Goal: Task Accomplishment & Management: Use online tool/utility

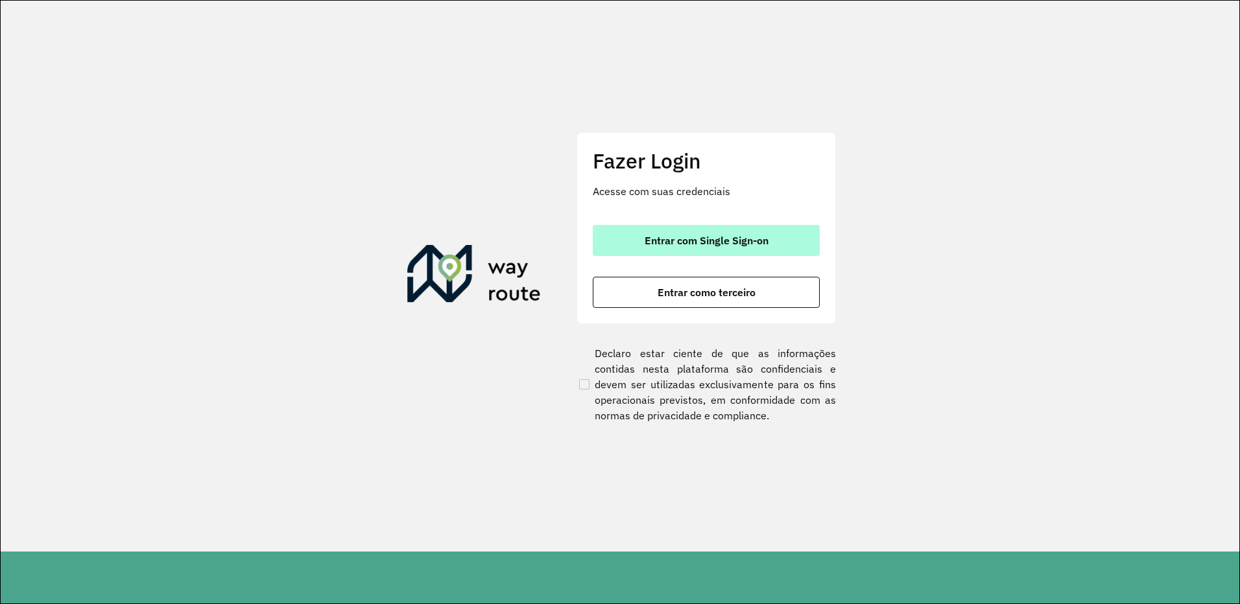
click at [742, 243] on span "Entrar com Single Sign-on" at bounding box center [707, 240] width 124 height 10
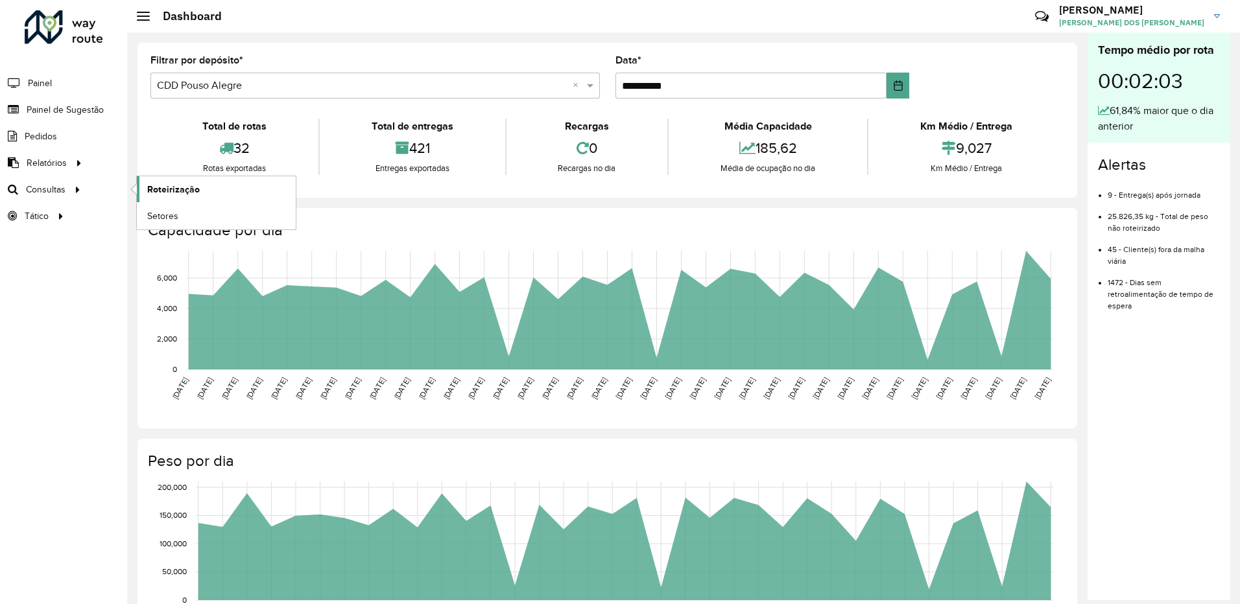
click at [182, 191] on span "Roteirização" at bounding box center [173, 190] width 53 height 14
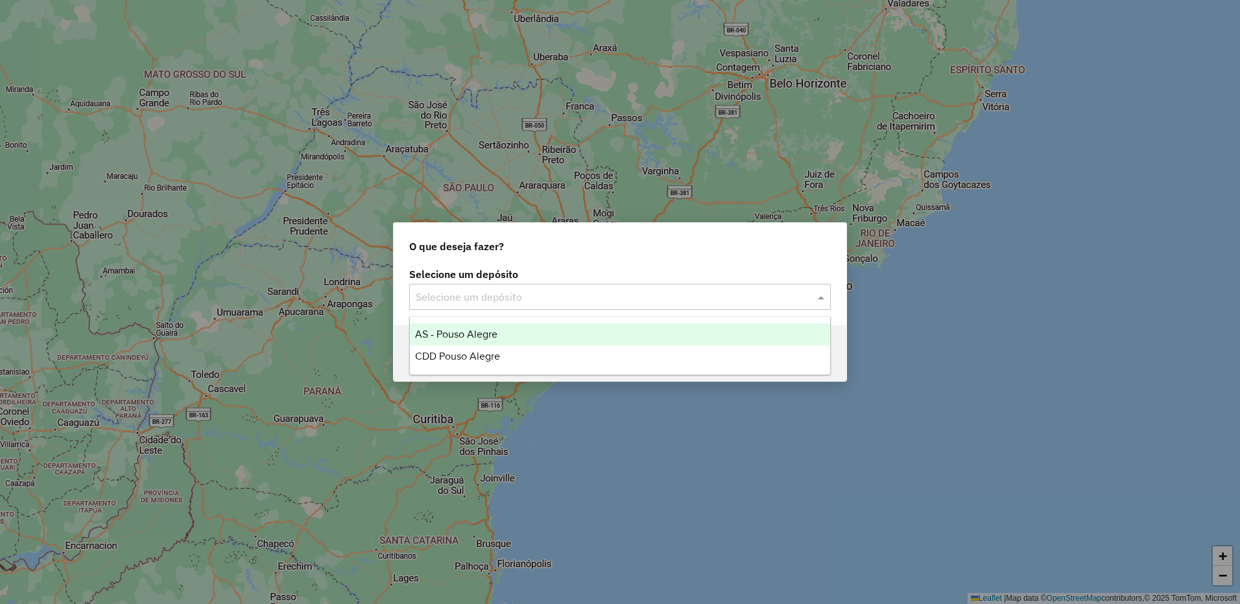
click at [631, 300] on input "text" at bounding box center [607, 298] width 383 height 16
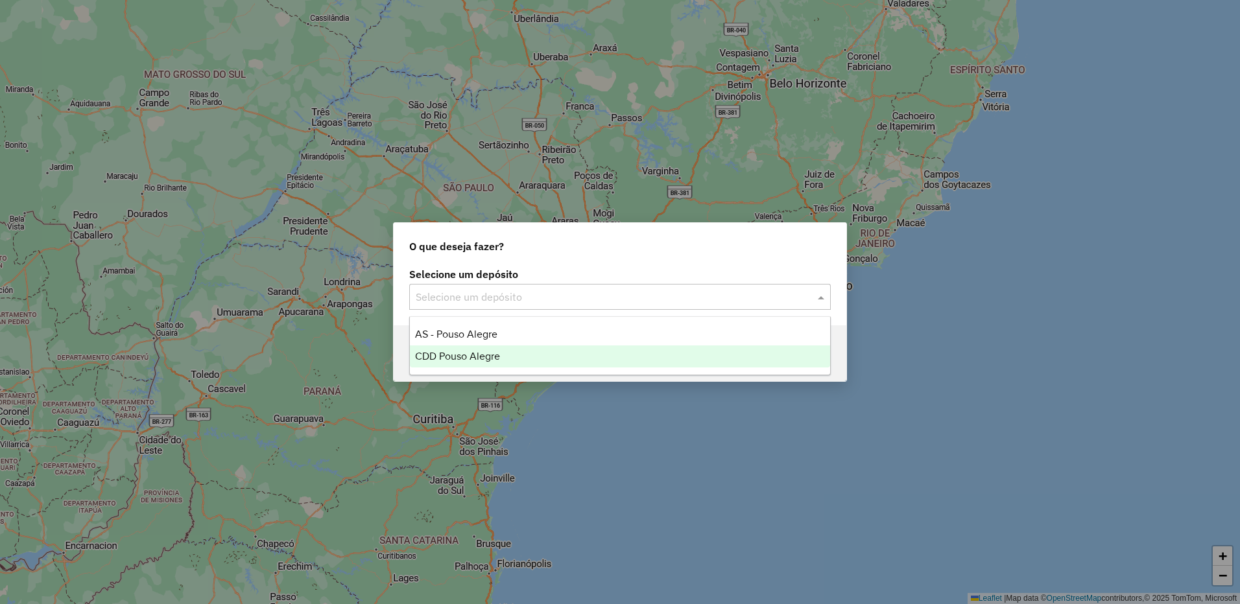
click at [478, 353] on span "CDD Pouso Alegre" at bounding box center [457, 356] width 85 height 11
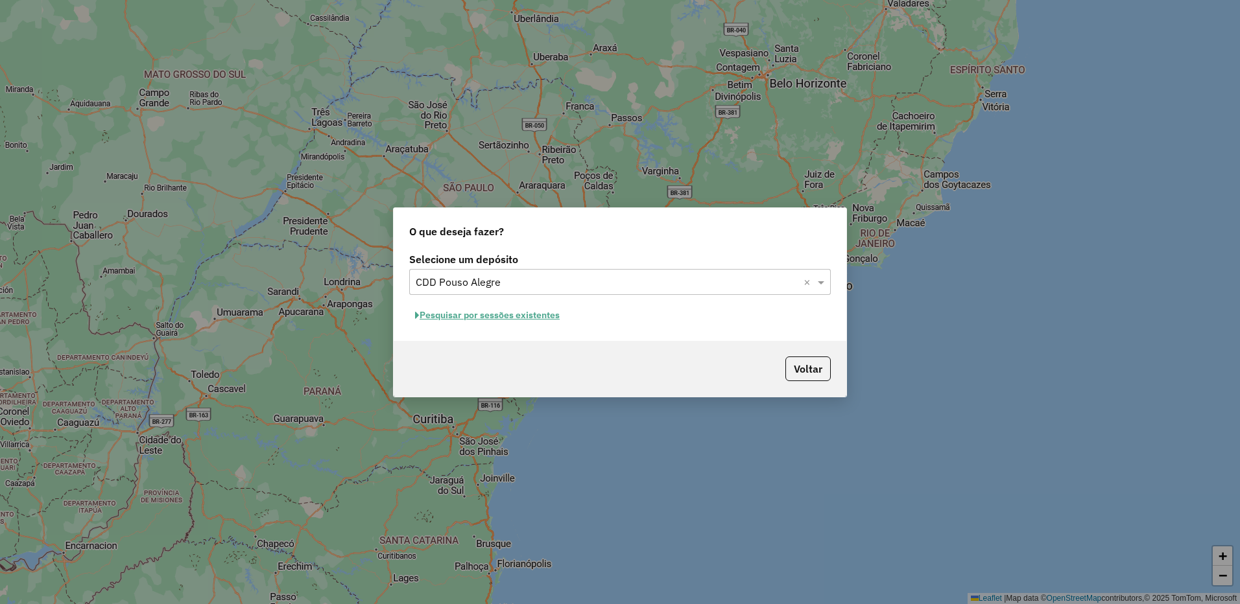
click at [458, 314] on button "Pesquisar por sessões existentes" at bounding box center [487, 315] width 156 height 20
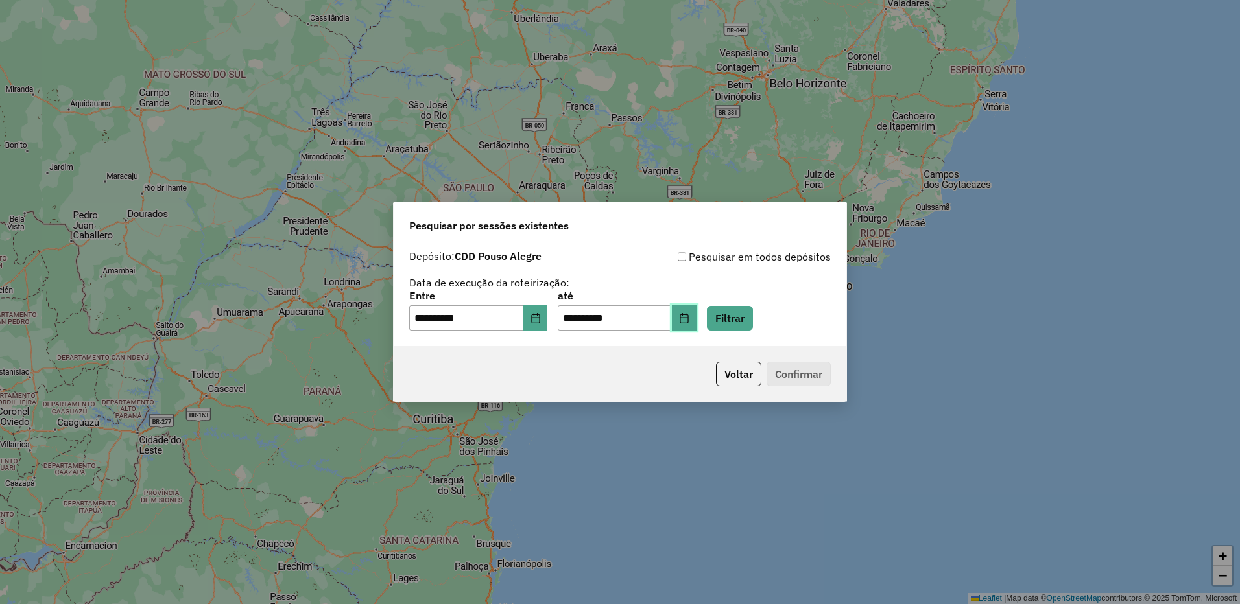
click at [697, 320] on button "Choose Date" at bounding box center [684, 318] width 25 height 26
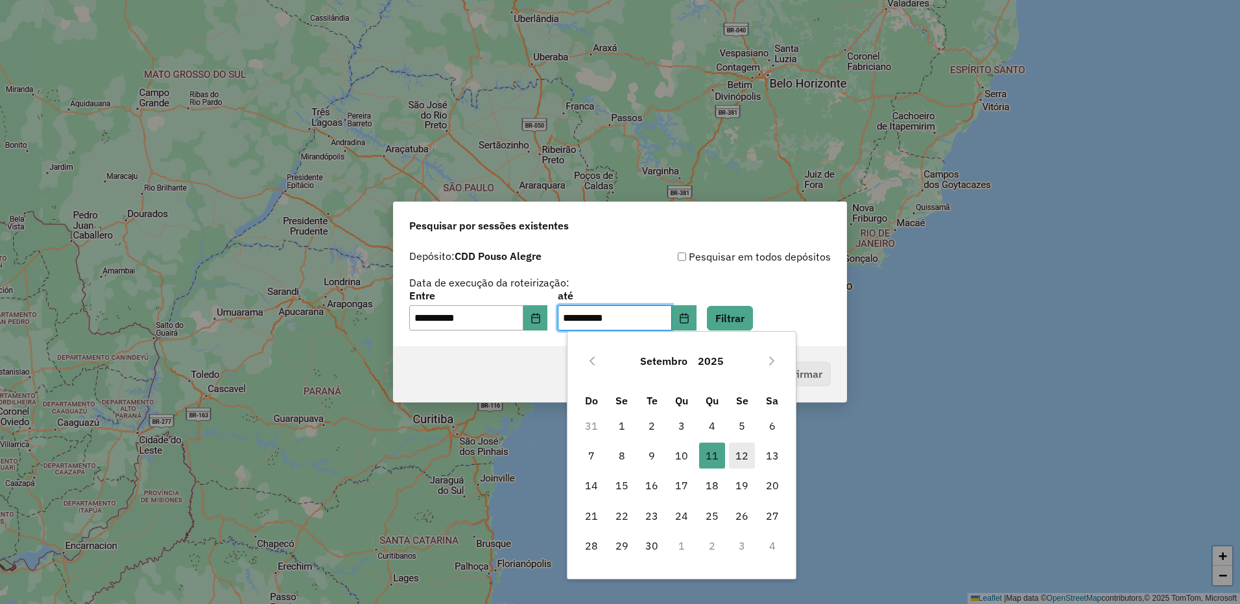
click at [746, 453] on span "12" at bounding box center [742, 456] width 26 height 26
type input "**********"
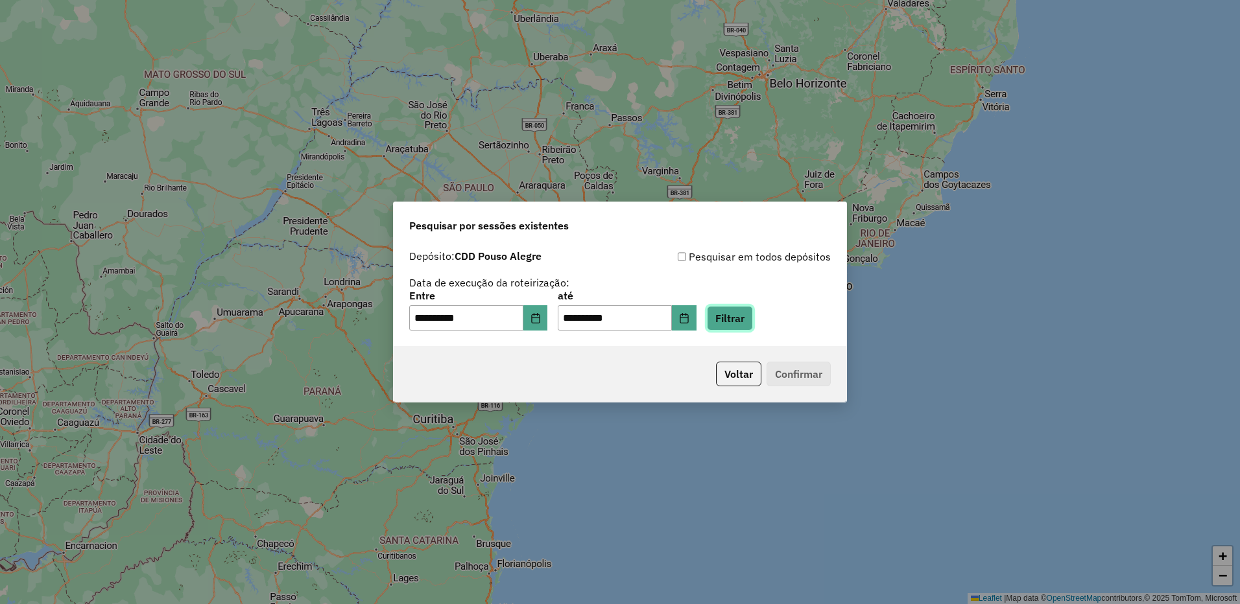
click at [734, 326] on button "Filtrar" at bounding box center [730, 318] width 46 height 25
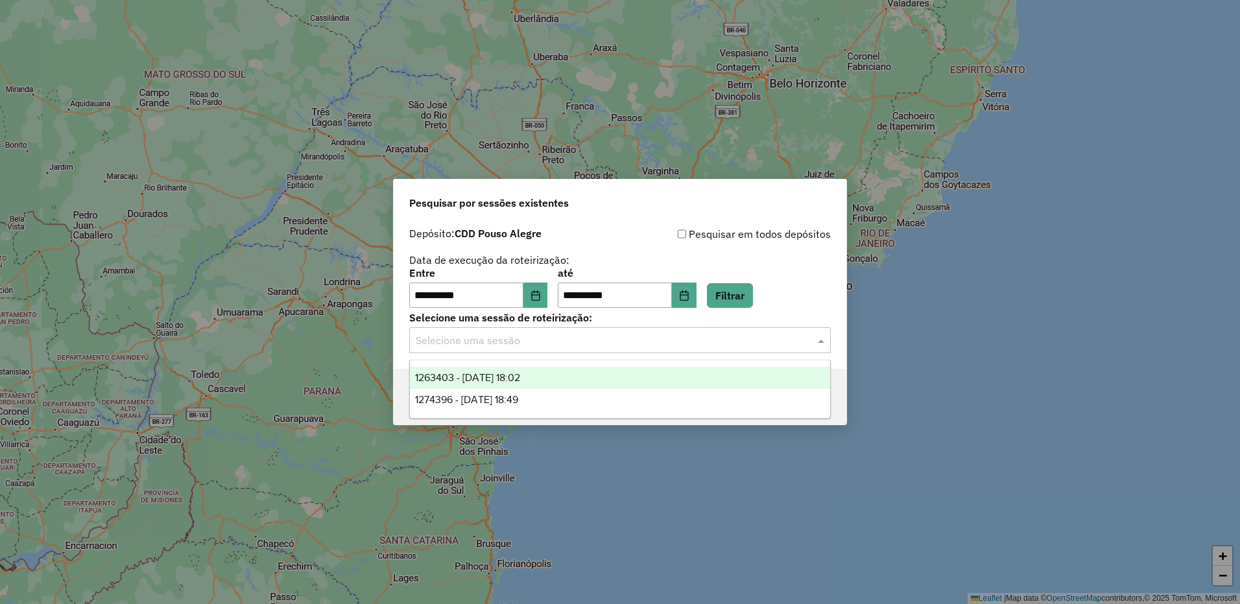
click at [589, 347] on input "text" at bounding box center [607, 341] width 383 height 16
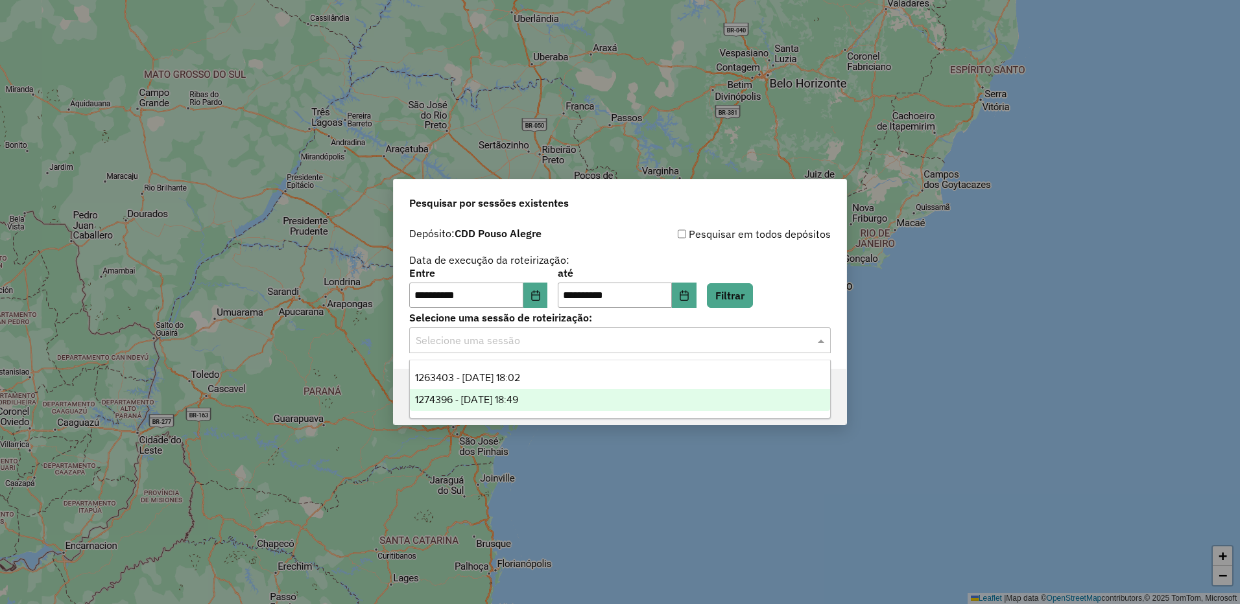
click at [518, 404] on span "1274396 - [DATE] 18:49" at bounding box center [466, 399] width 103 height 11
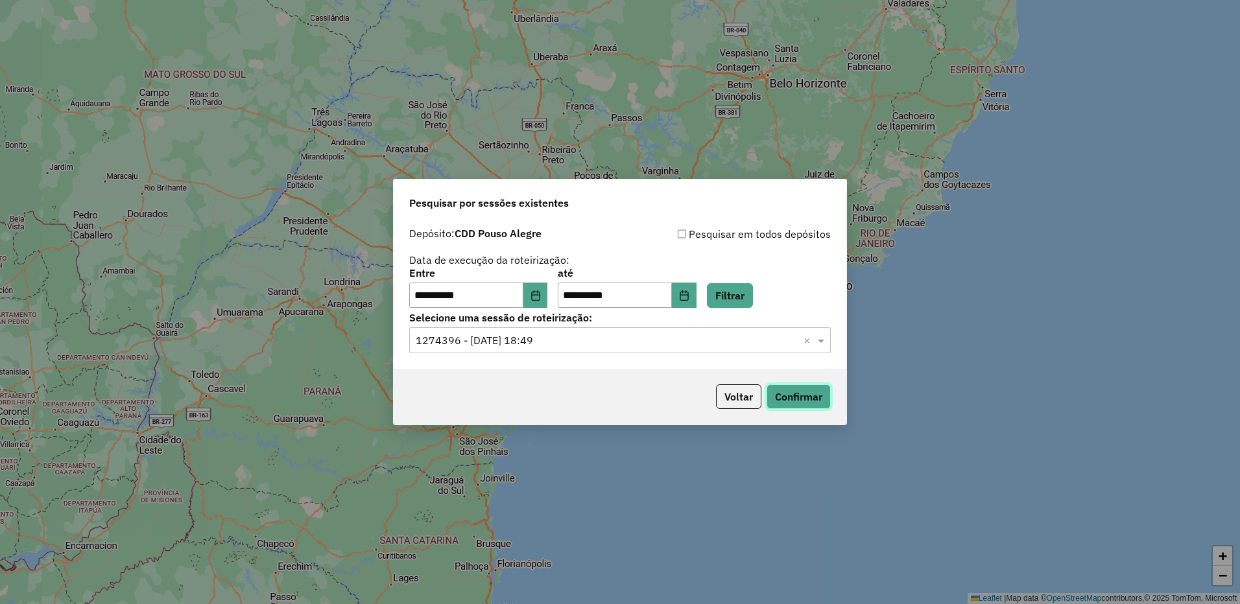
click at [813, 399] on button "Confirmar" at bounding box center [799, 397] width 64 height 25
click at [809, 401] on button "Confirmar" at bounding box center [799, 397] width 64 height 25
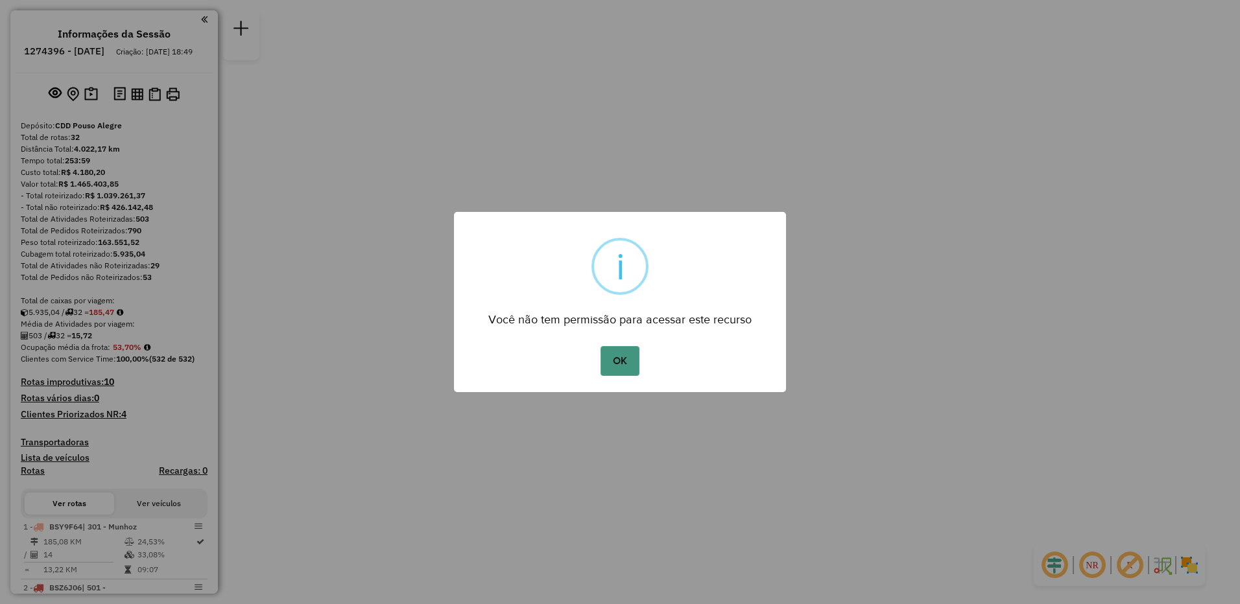
click at [631, 357] on button "OK" at bounding box center [620, 361] width 38 height 30
click at [634, 363] on button "OK" at bounding box center [620, 361] width 38 height 30
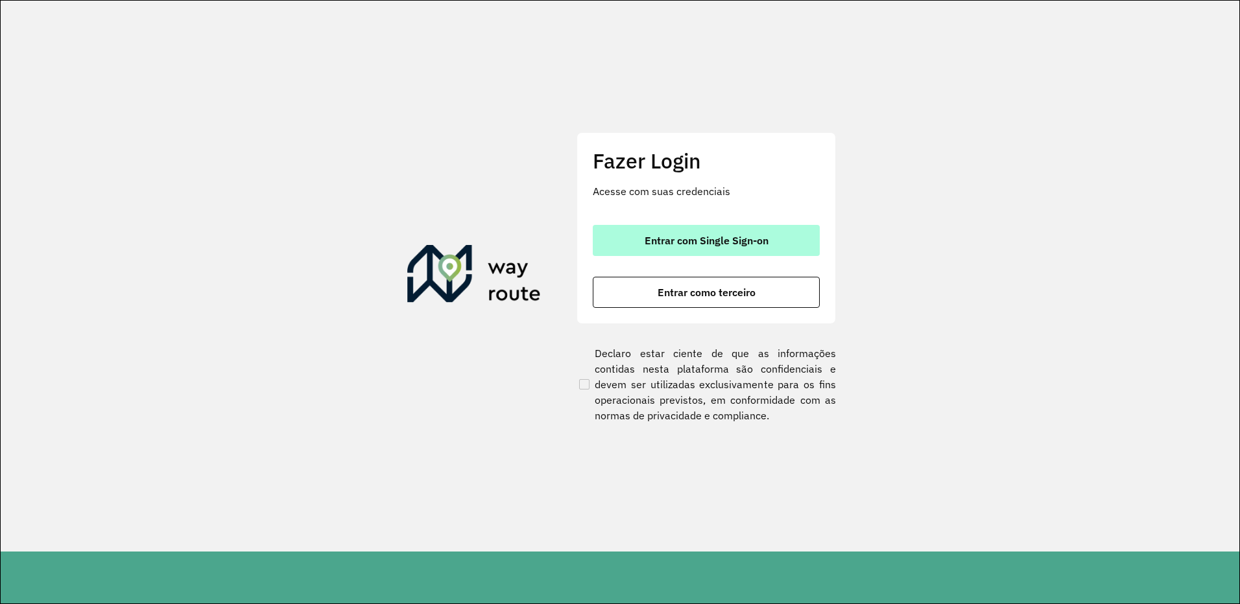
click at [755, 230] on button "Entrar com Single Sign-on" at bounding box center [706, 240] width 227 height 31
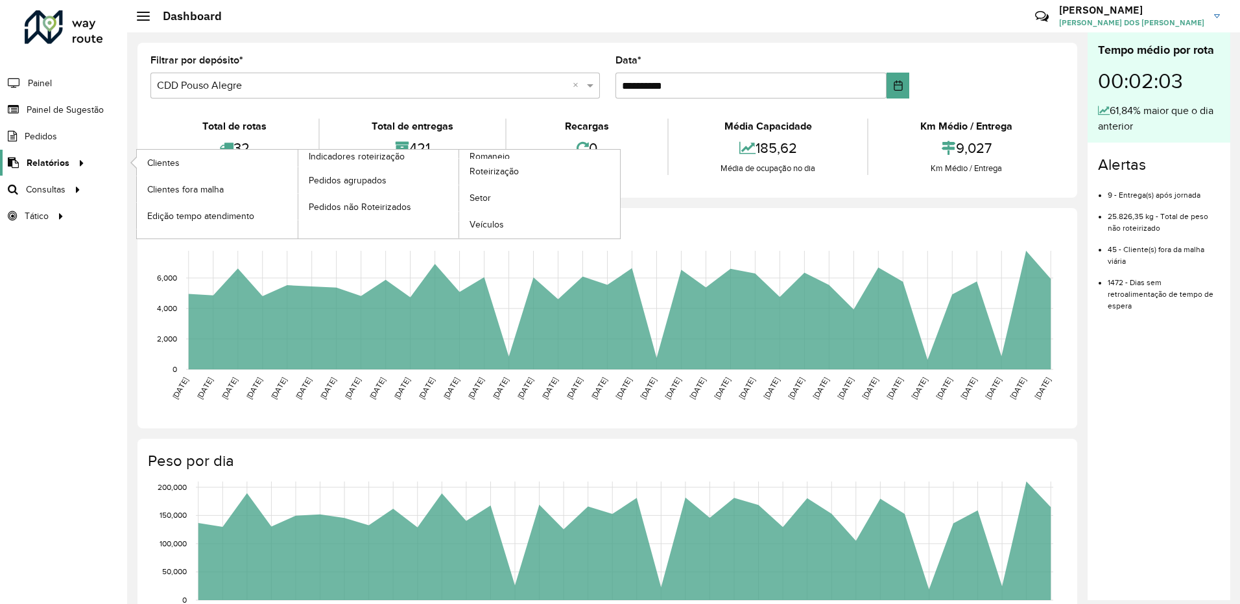
click at [40, 161] on span "Relatórios" at bounding box center [48, 163] width 43 height 14
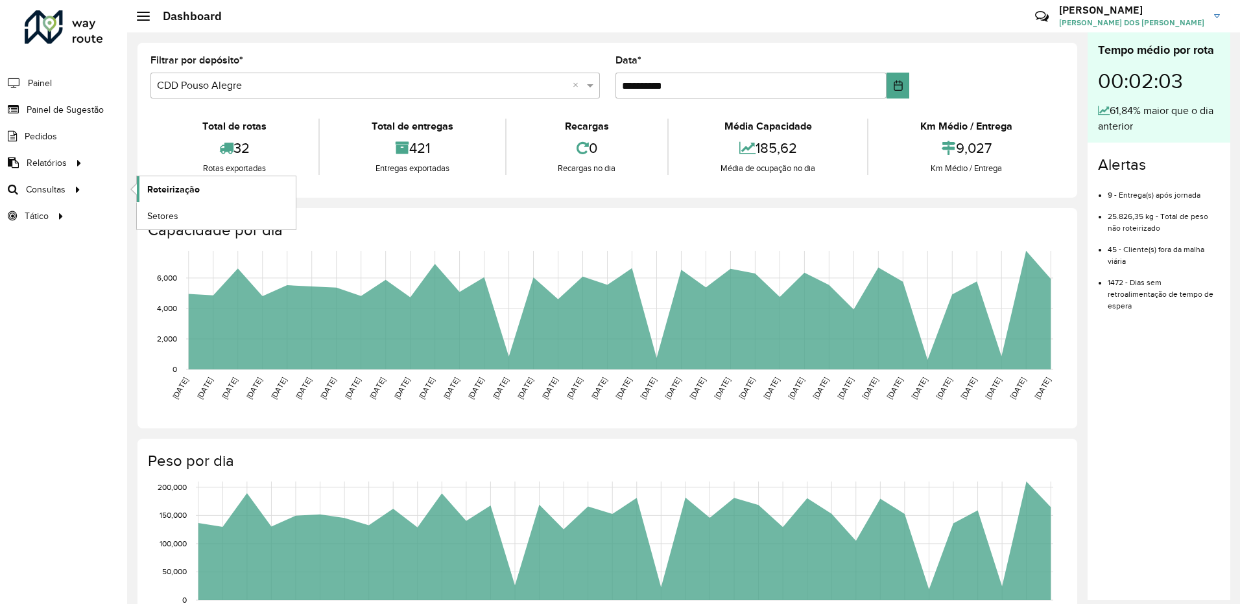
click at [180, 195] on span "Roteirização" at bounding box center [173, 190] width 53 height 14
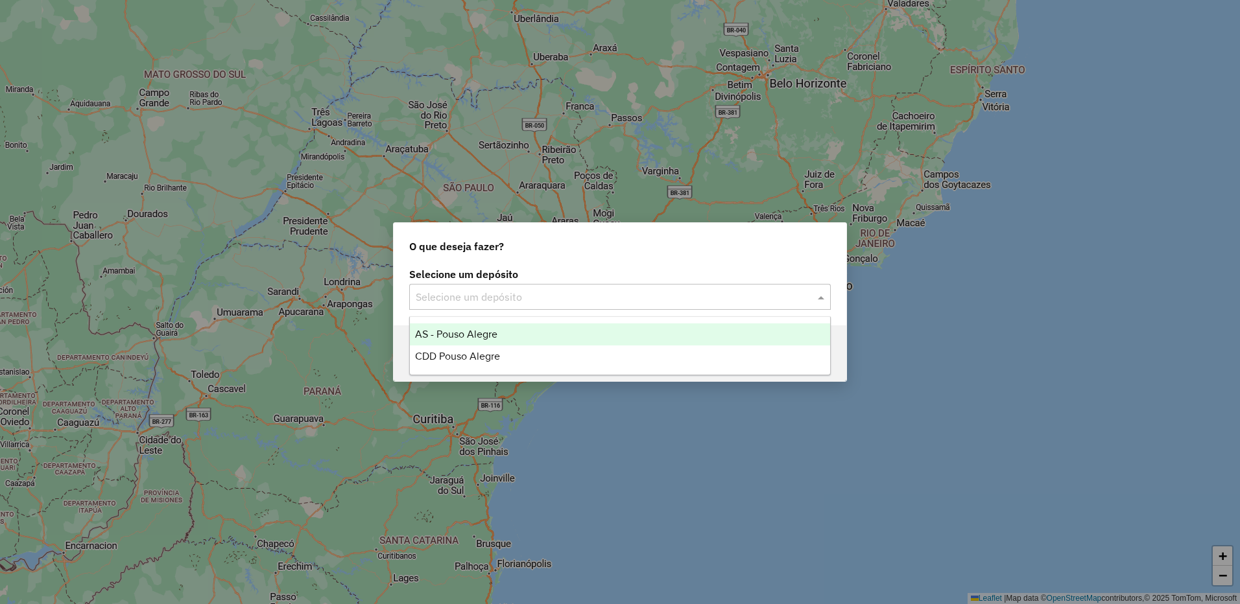
click at [590, 304] on input "text" at bounding box center [607, 298] width 383 height 16
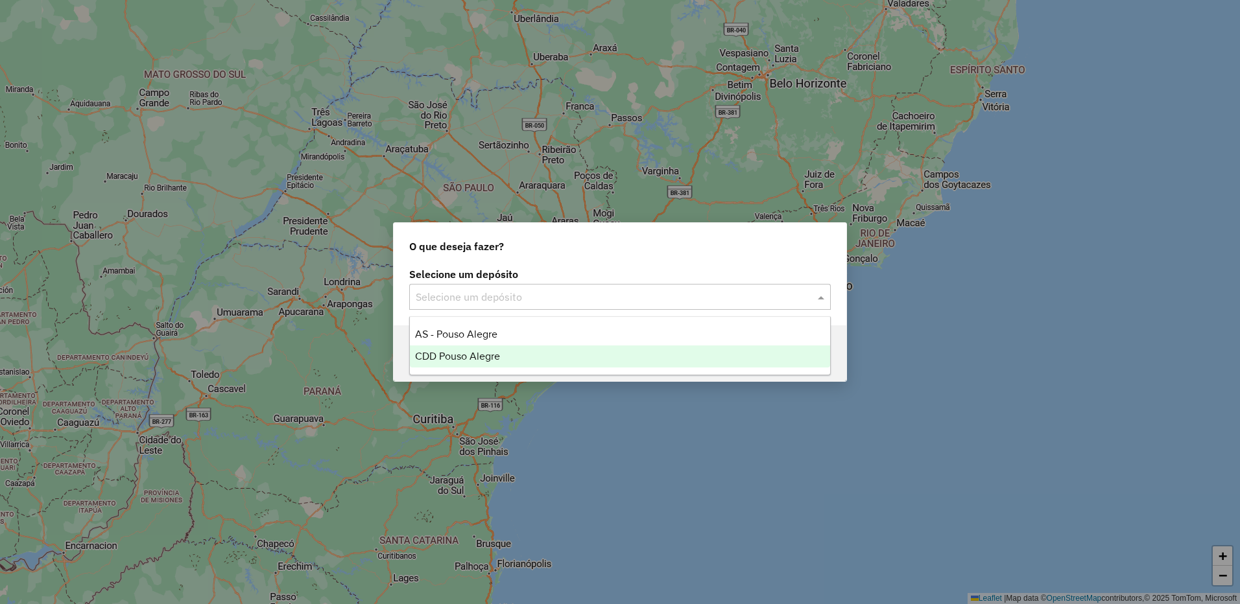
click at [480, 361] on span "CDD Pouso Alegre" at bounding box center [457, 356] width 85 height 11
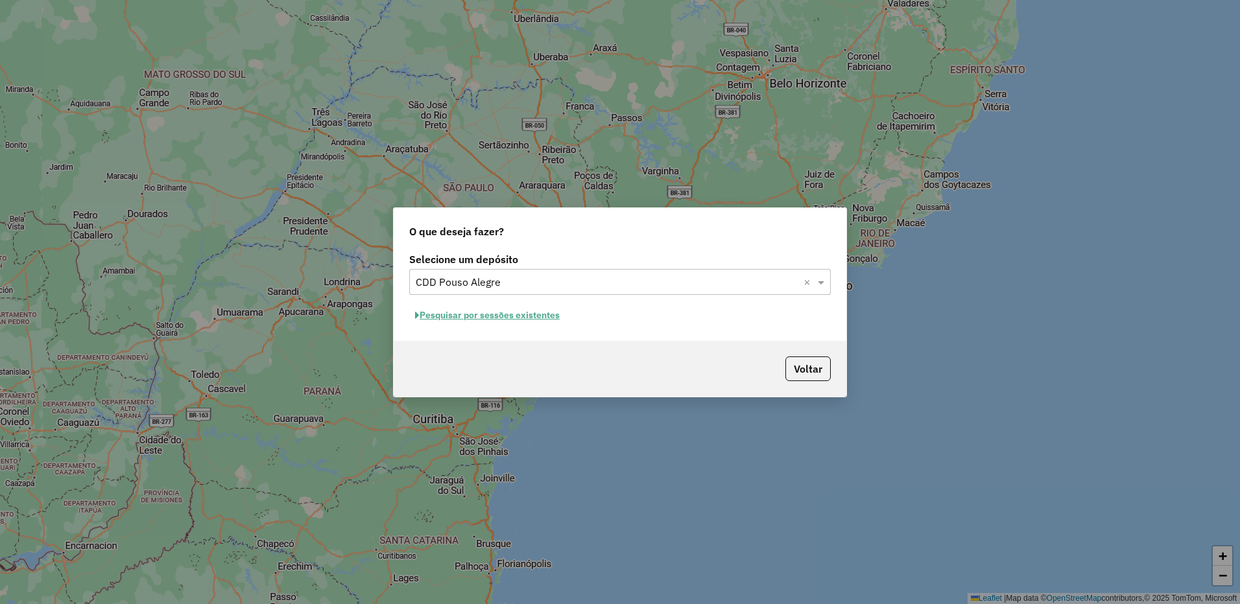
click at [494, 317] on button "Pesquisar por sessões existentes" at bounding box center [487, 315] width 156 height 20
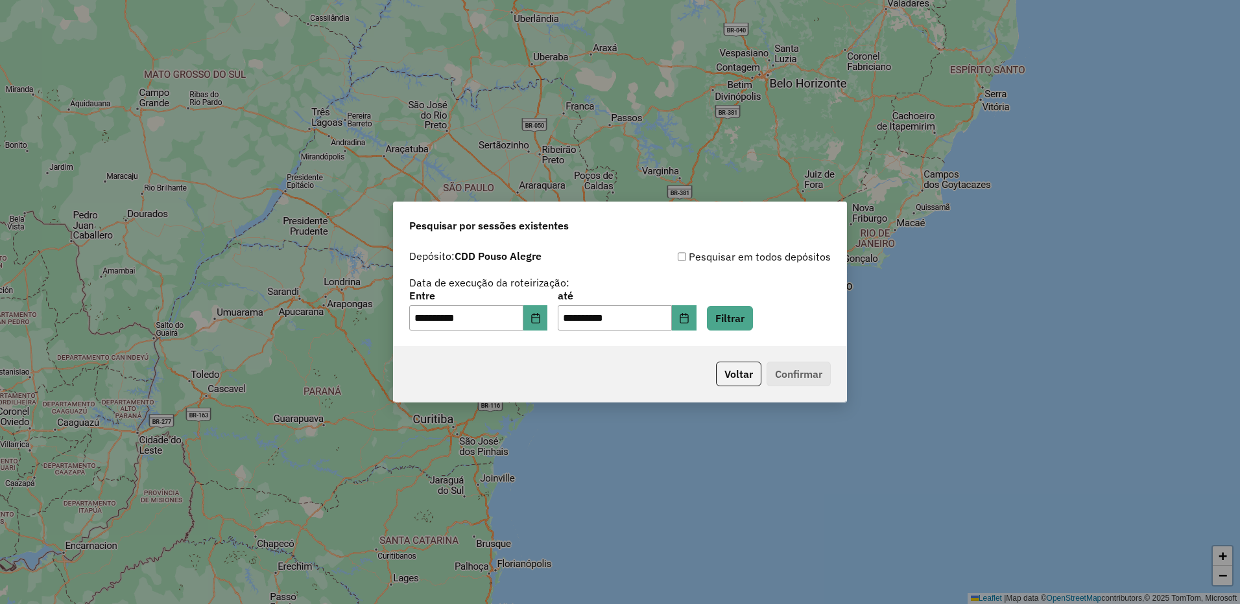
click at [722, 320] on div "**********" at bounding box center [620, 311] width 422 height 40
click at [688, 322] on icon "Choose Date" at bounding box center [684, 318] width 8 height 10
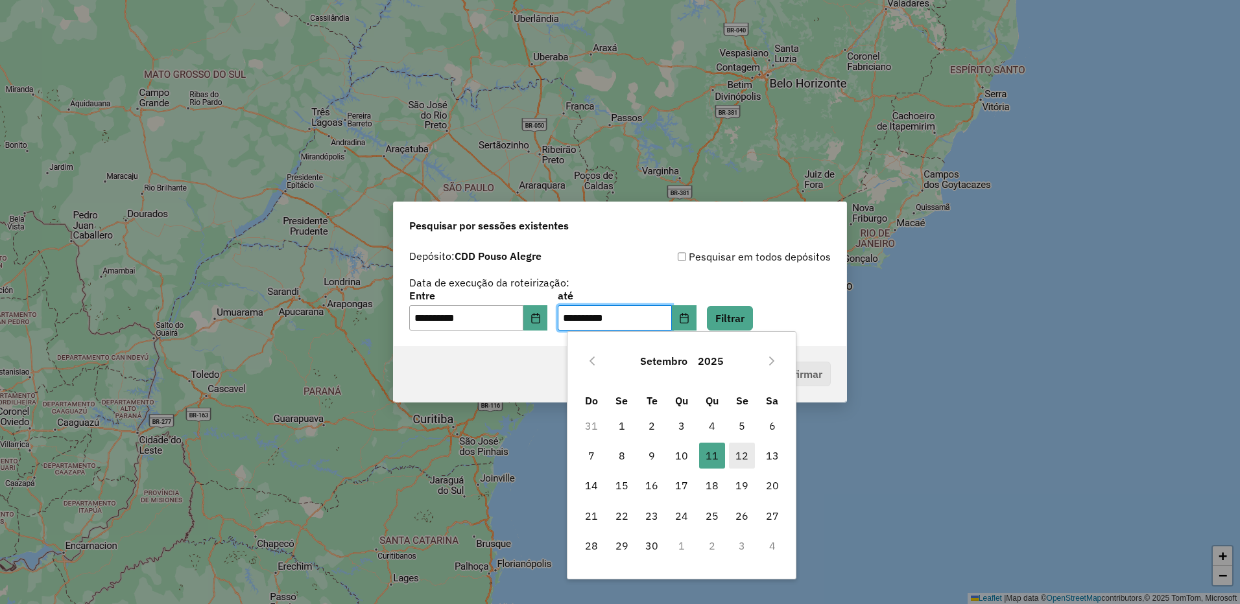
click at [745, 453] on span "12" at bounding box center [742, 456] width 26 height 26
type input "**********"
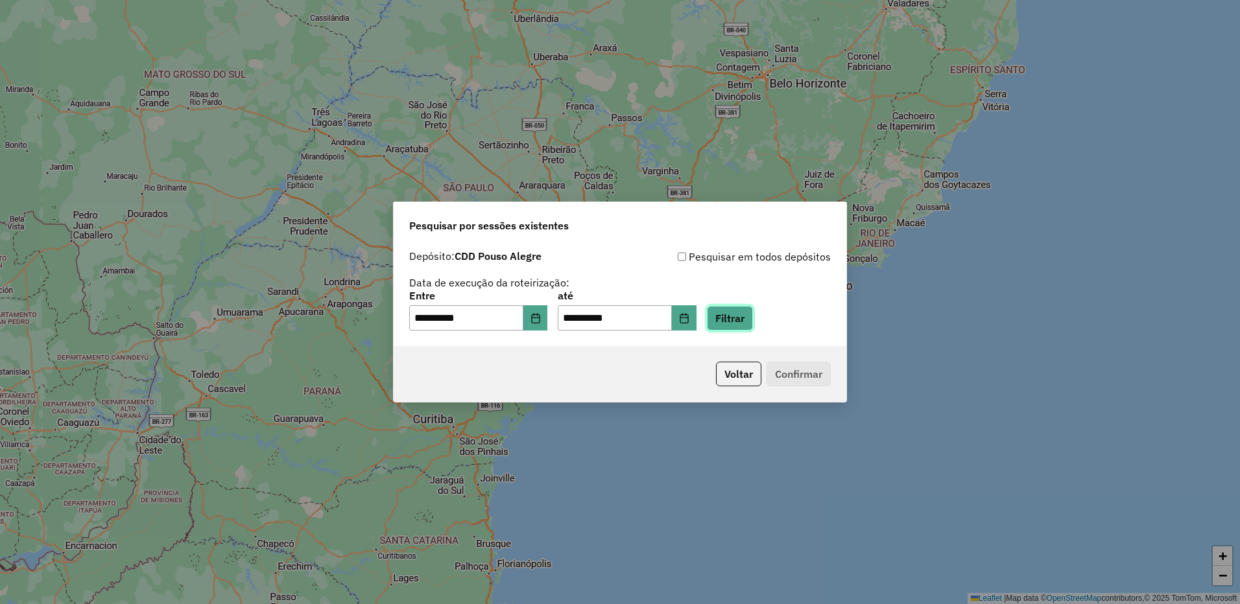
click at [739, 309] on button "Filtrar" at bounding box center [730, 318] width 46 height 25
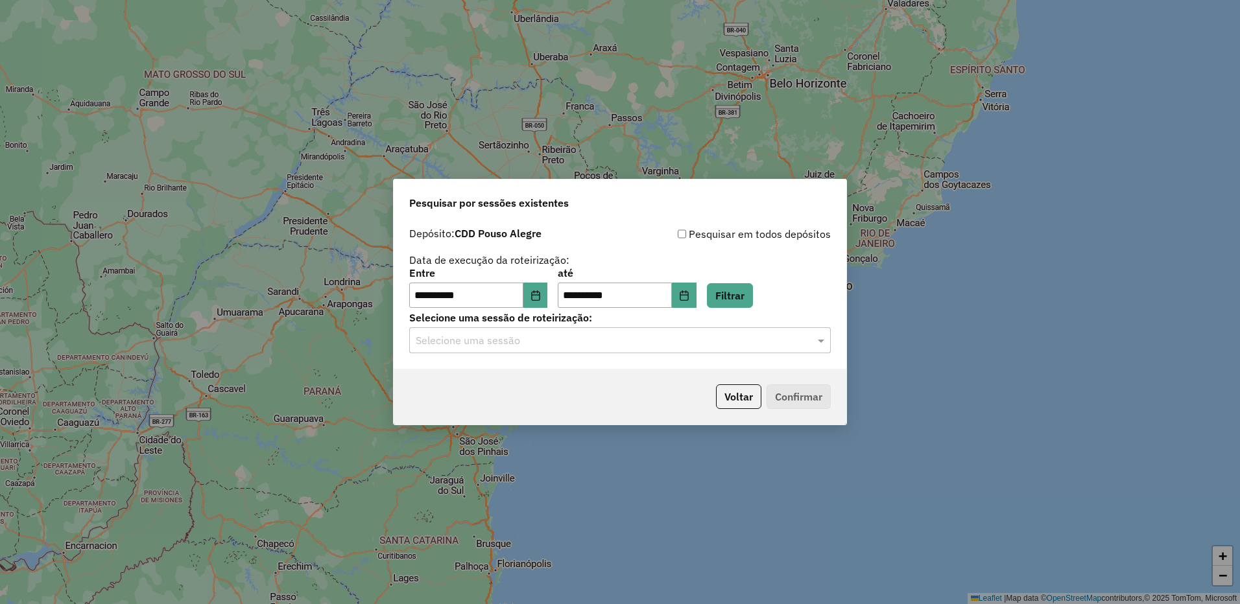
click at [712, 339] on input "text" at bounding box center [607, 341] width 383 height 16
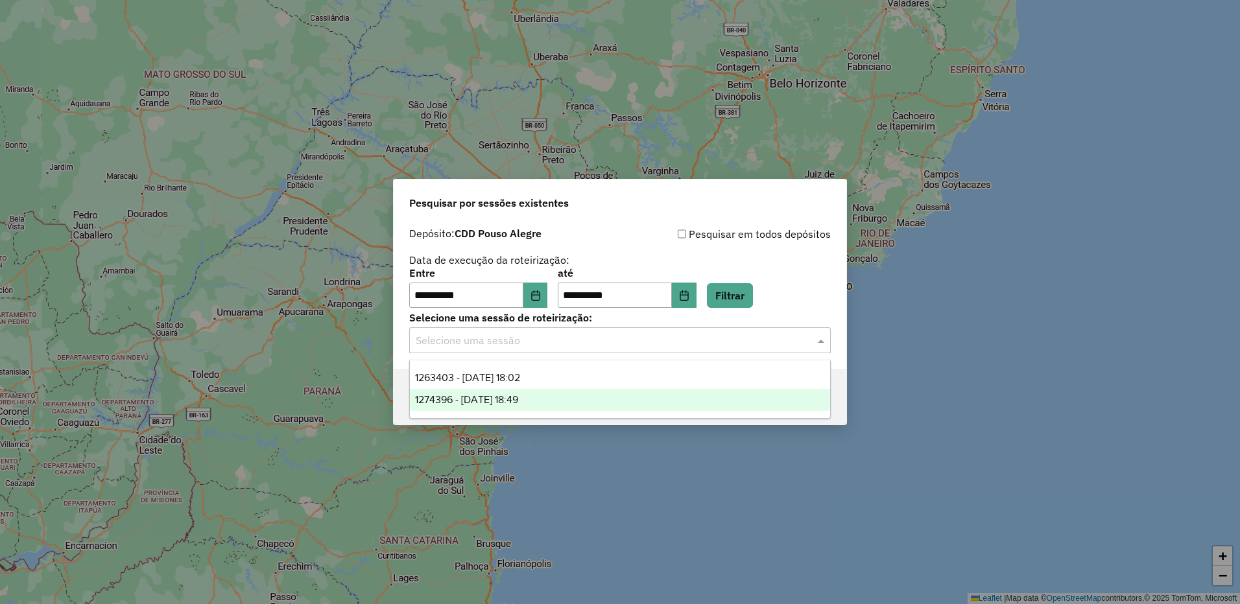
click at [505, 396] on span "1274396 - 12/09/2025 18:49" at bounding box center [466, 399] width 103 height 11
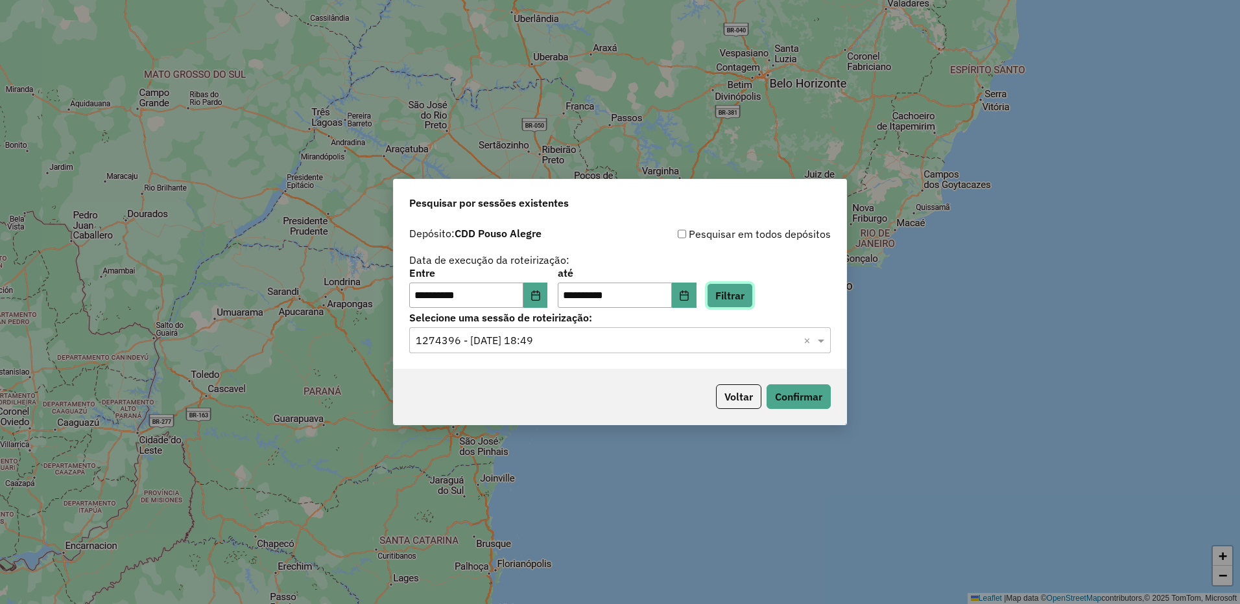
click at [753, 296] on button "Filtrar" at bounding box center [730, 295] width 46 height 25
click at [795, 388] on button "Confirmar" at bounding box center [799, 397] width 64 height 25
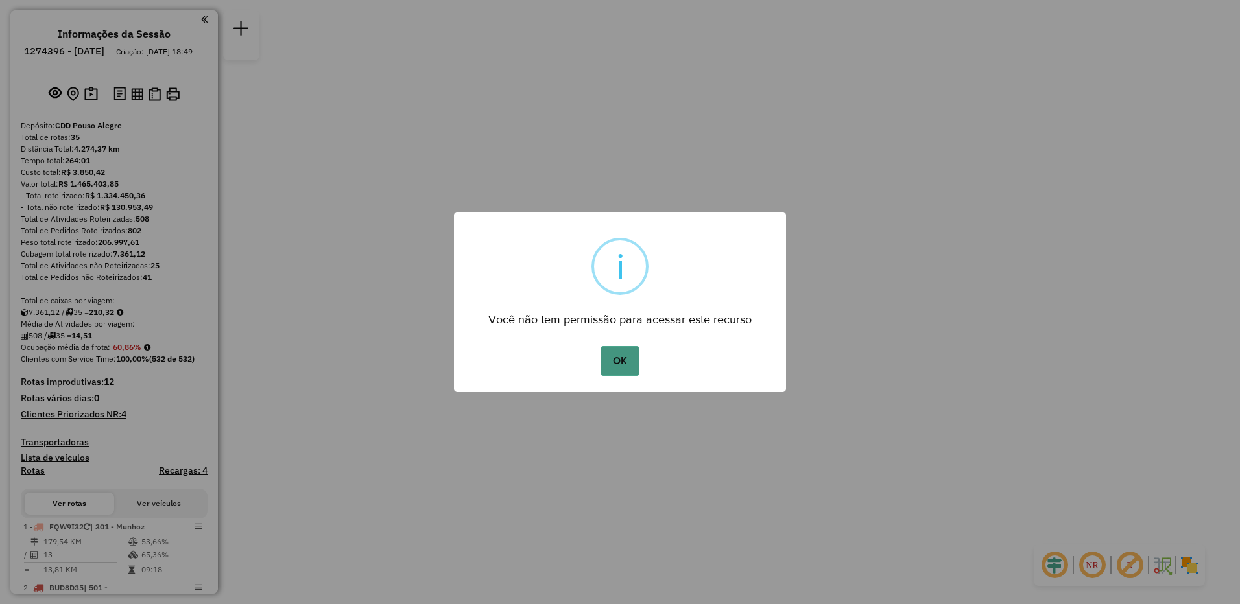
click at [621, 351] on button "OK" at bounding box center [620, 361] width 38 height 30
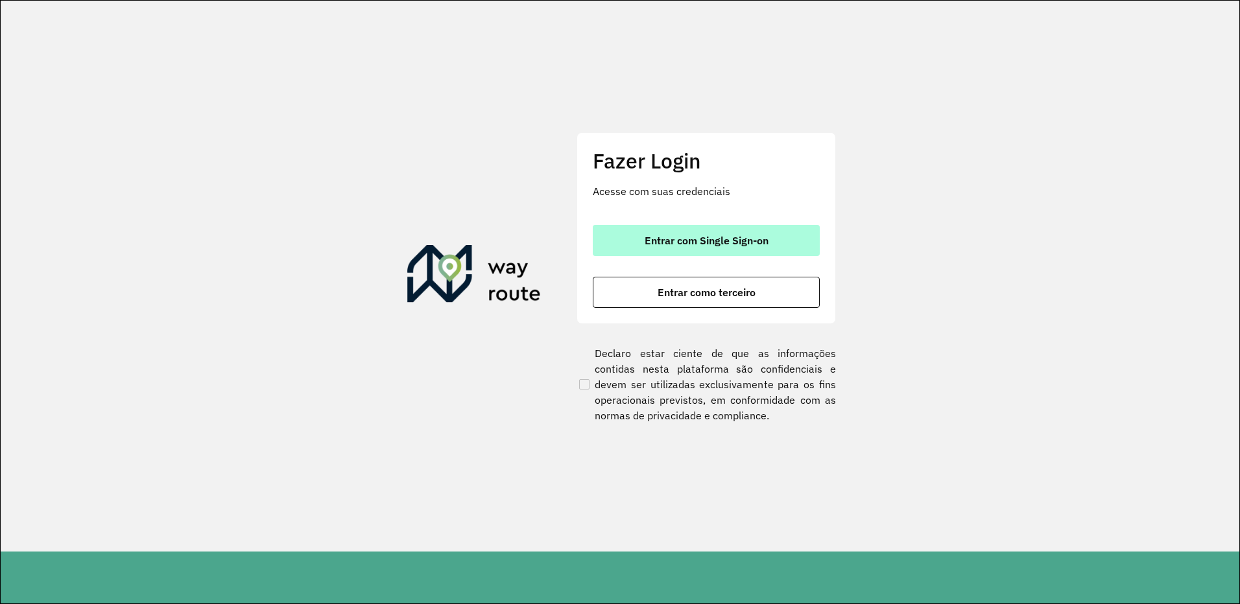
click at [667, 236] on span "Entrar com Single Sign-on" at bounding box center [707, 240] width 124 height 10
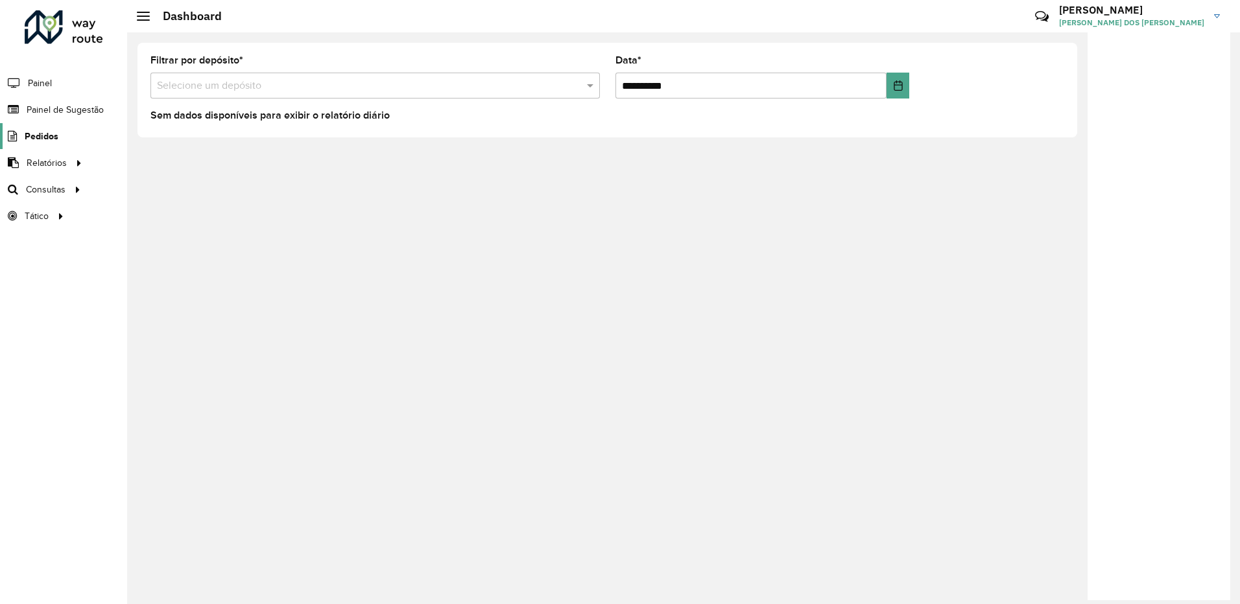
click at [26, 141] on span "Pedidos" at bounding box center [42, 137] width 34 height 14
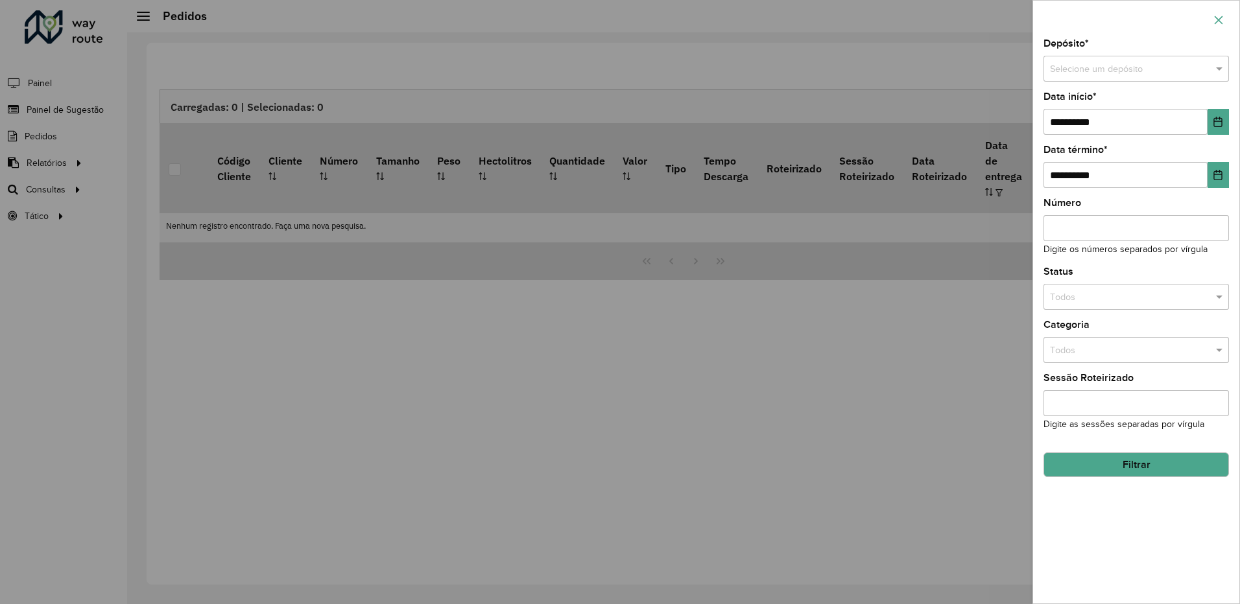
click at [1219, 28] on button "button" at bounding box center [1218, 20] width 21 height 21
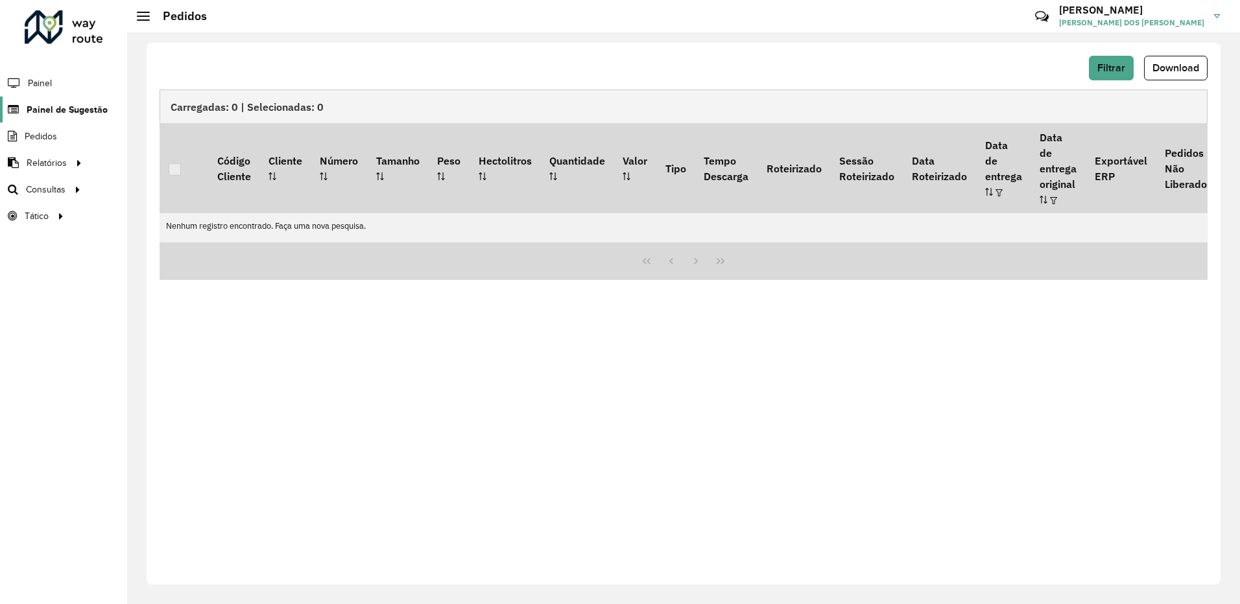
click at [36, 111] on span "Painel de Sugestão" at bounding box center [67, 110] width 81 height 14
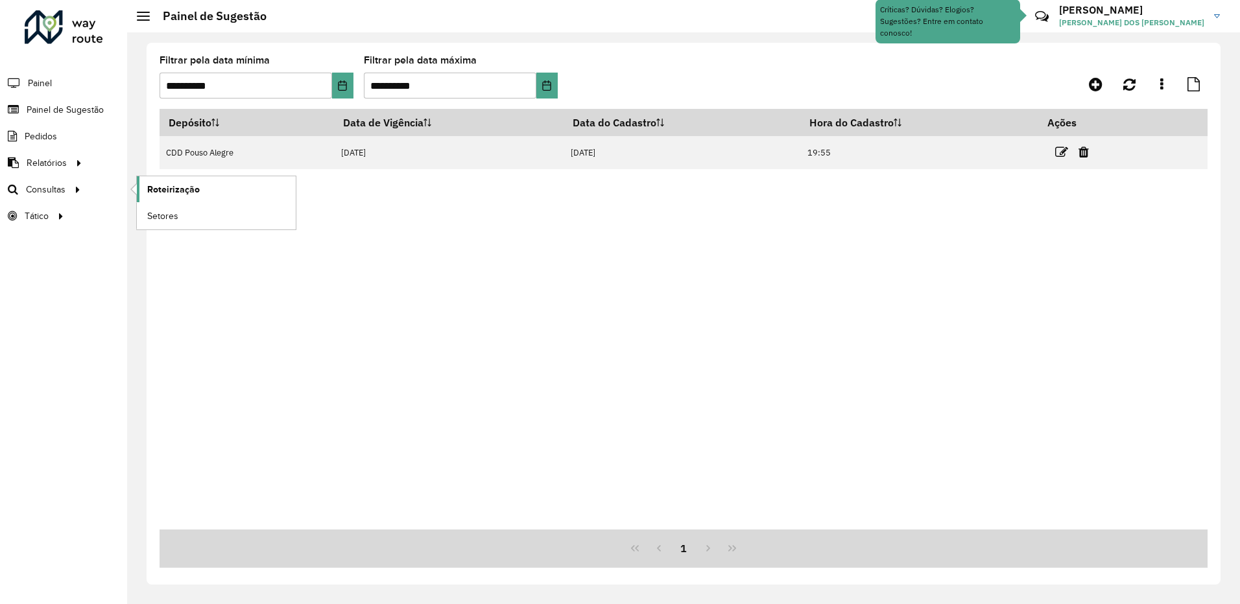
click at [178, 181] on link "Roteirização" at bounding box center [216, 189] width 159 height 26
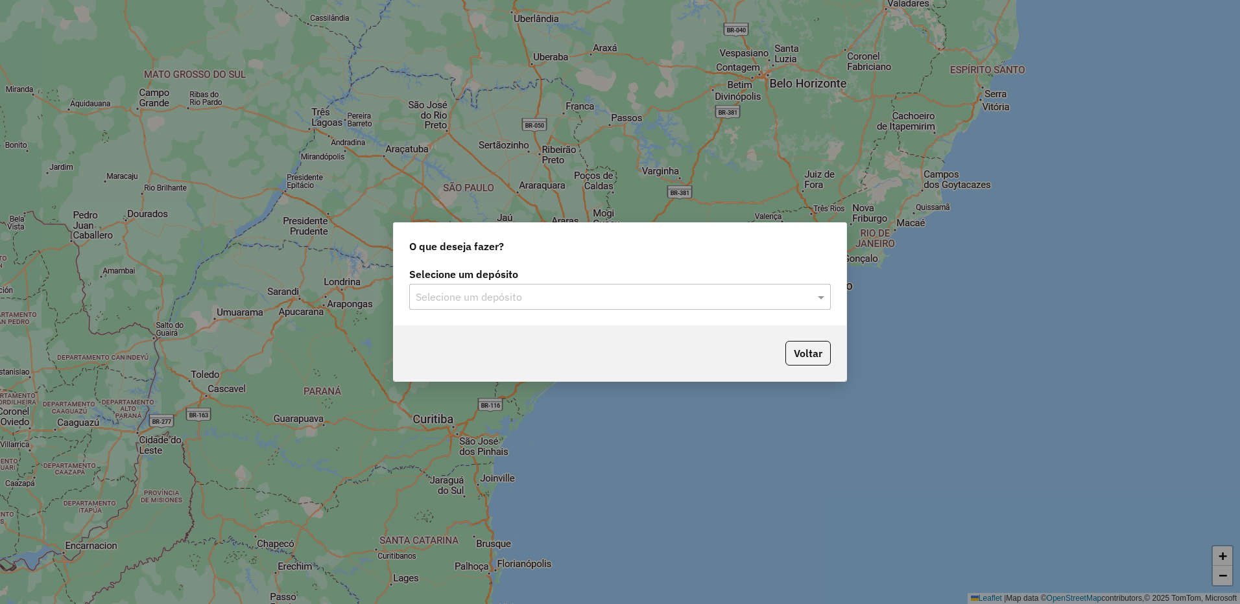
click at [685, 304] on input "text" at bounding box center [607, 298] width 383 height 16
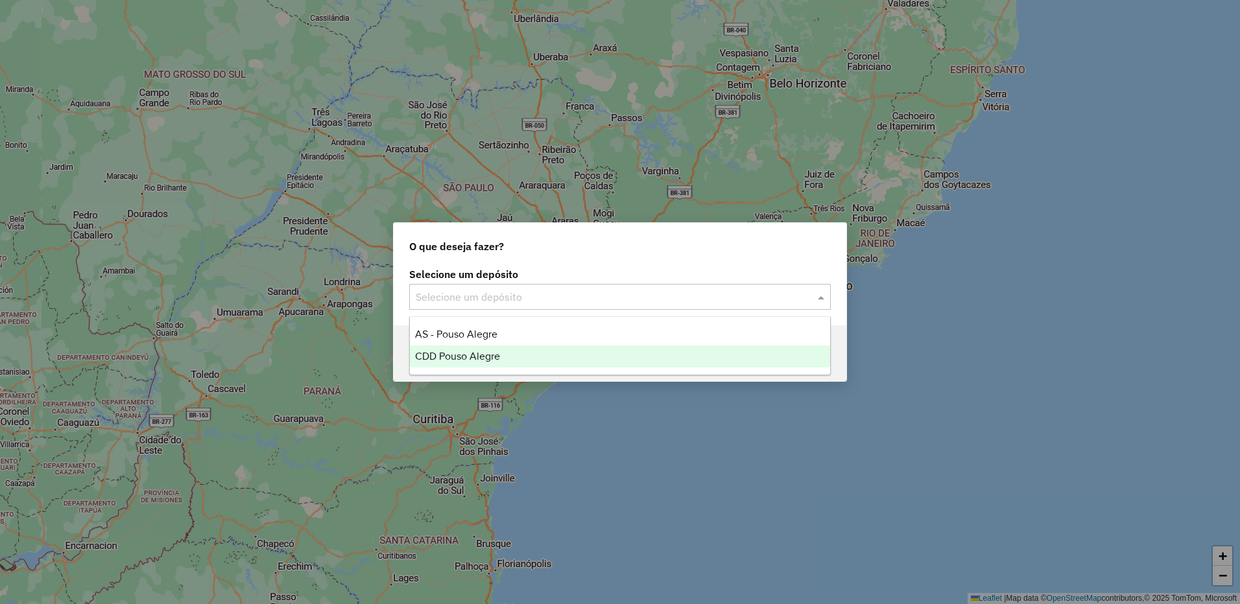
click at [483, 350] on div "CDD Pouso Alegre" at bounding box center [620, 357] width 420 height 22
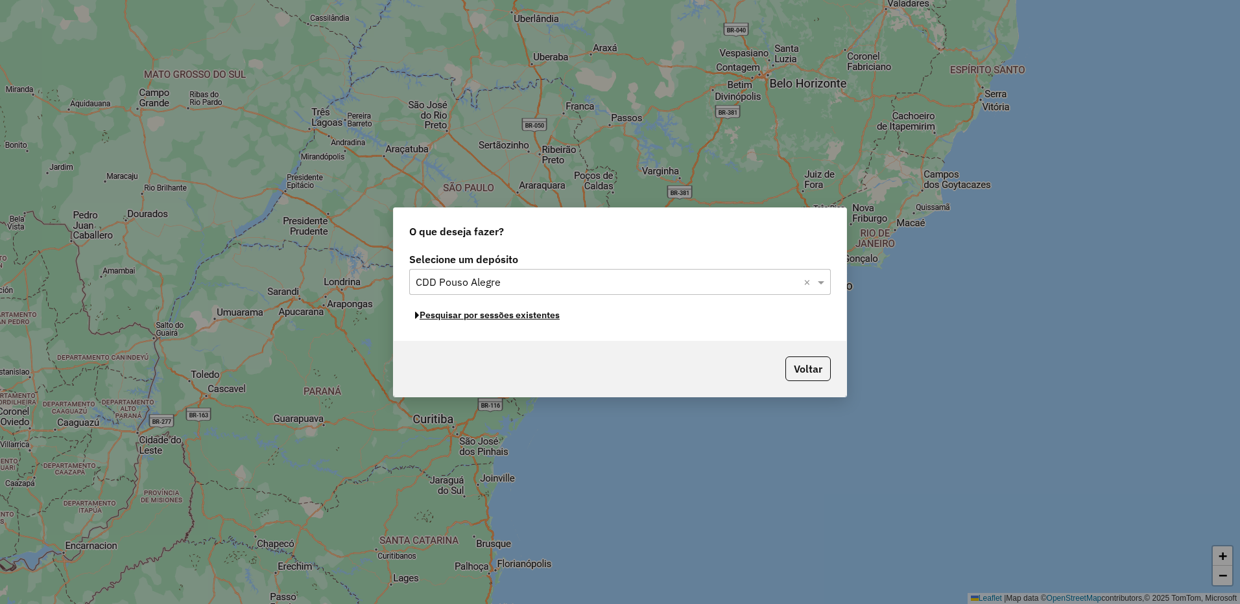
click at [467, 311] on button "Pesquisar por sessões existentes" at bounding box center [487, 315] width 156 height 20
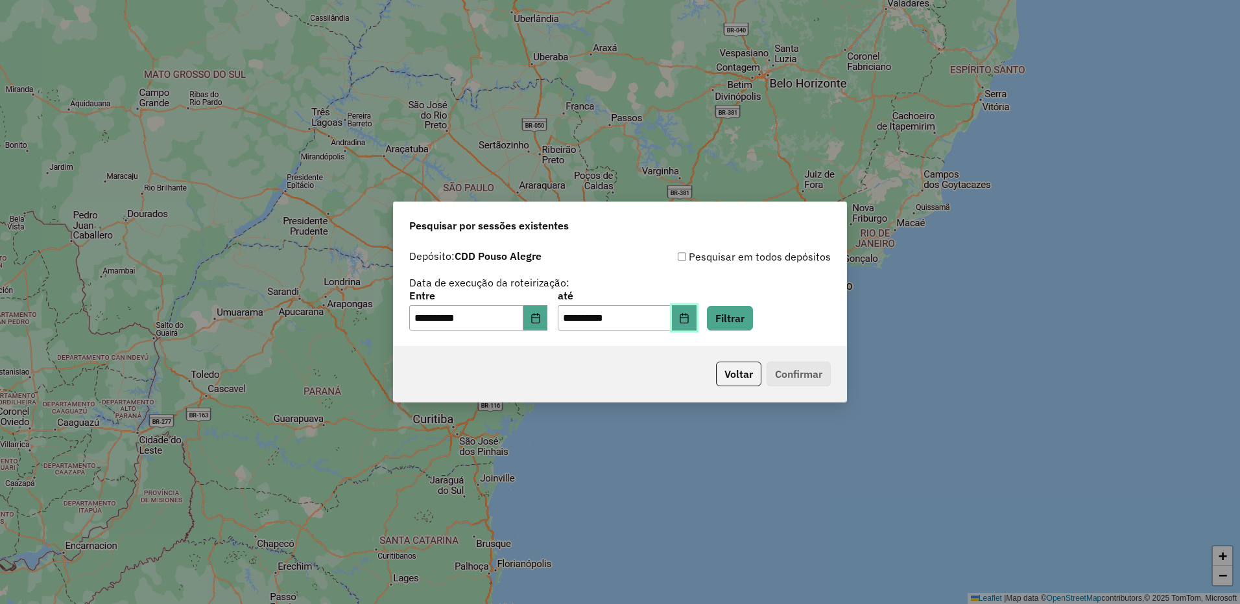
click at [697, 318] on button "Choose Date" at bounding box center [684, 318] width 25 height 26
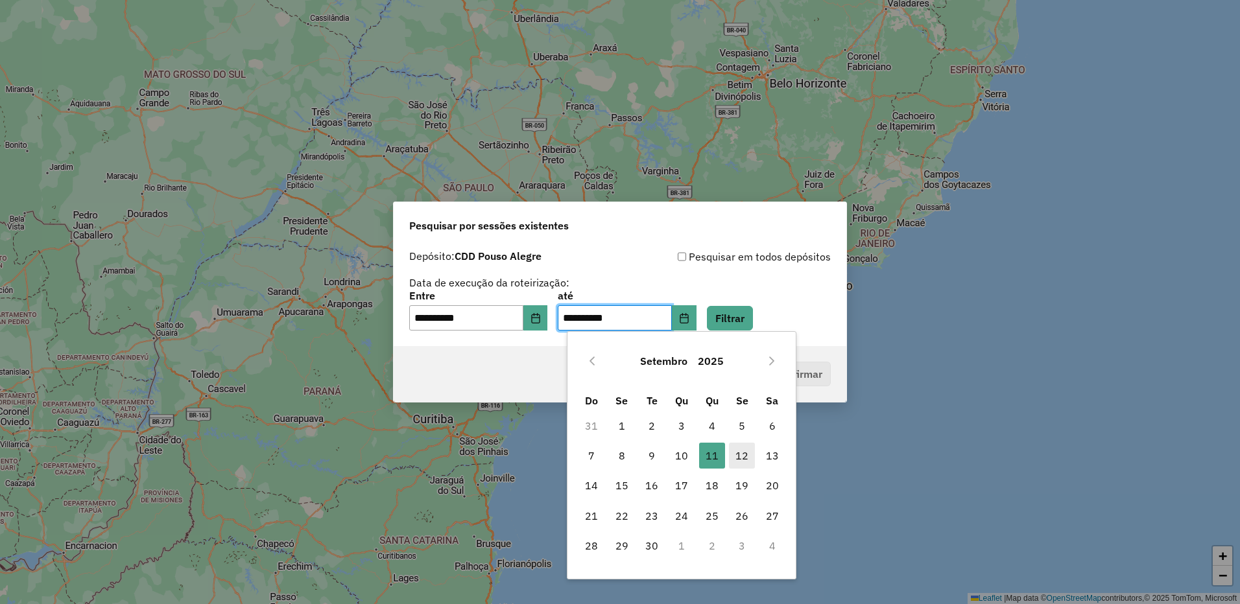
click at [737, 449] on span "12" at bounding box center [742, 456] width 26 height 26
type input "**********"
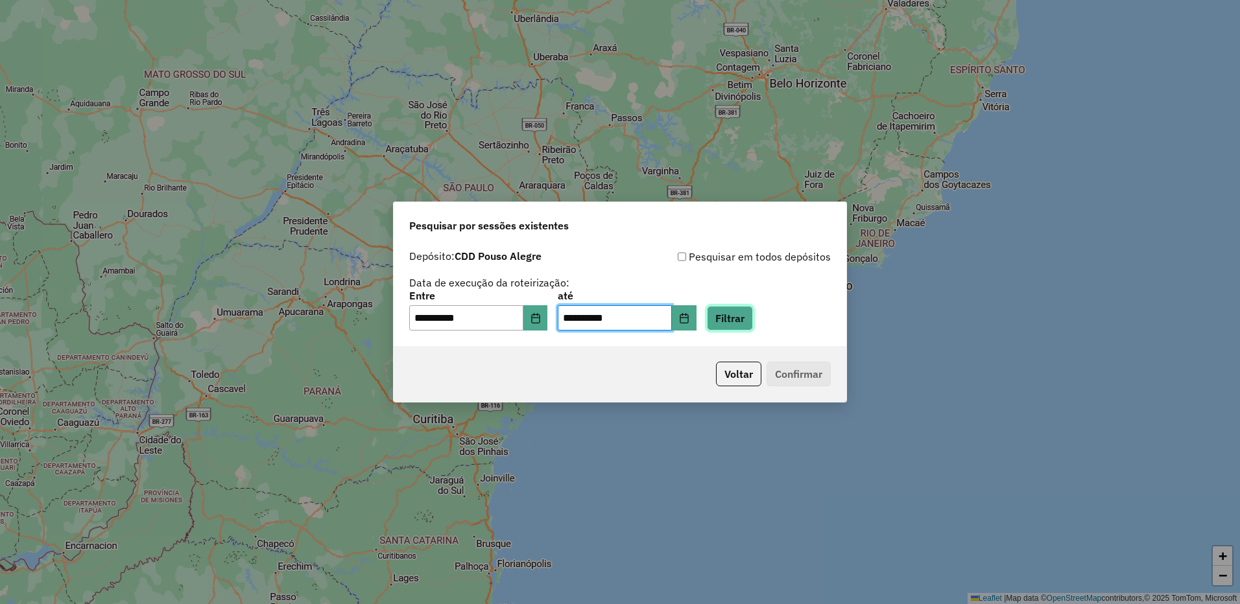
click at [745, 317] on button "Filtrar" at bounding box center [730, 318] width 46 height 25
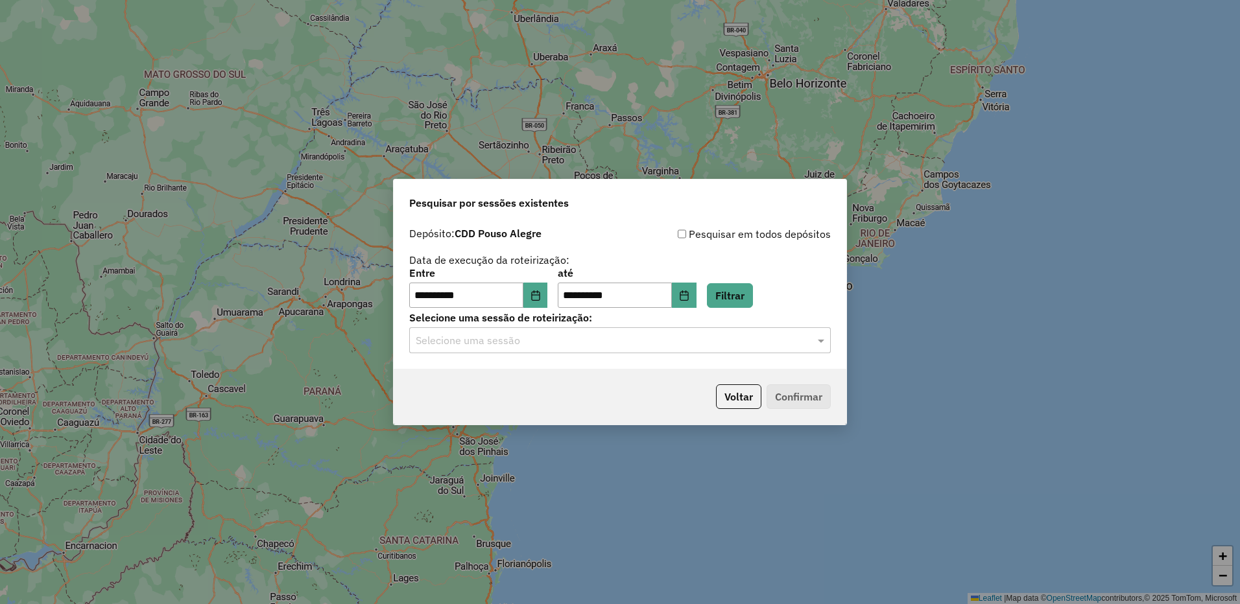
click at [554, 349] on div "Selecione uma sessão" at bounding box center [620, 341] width 422 height 26
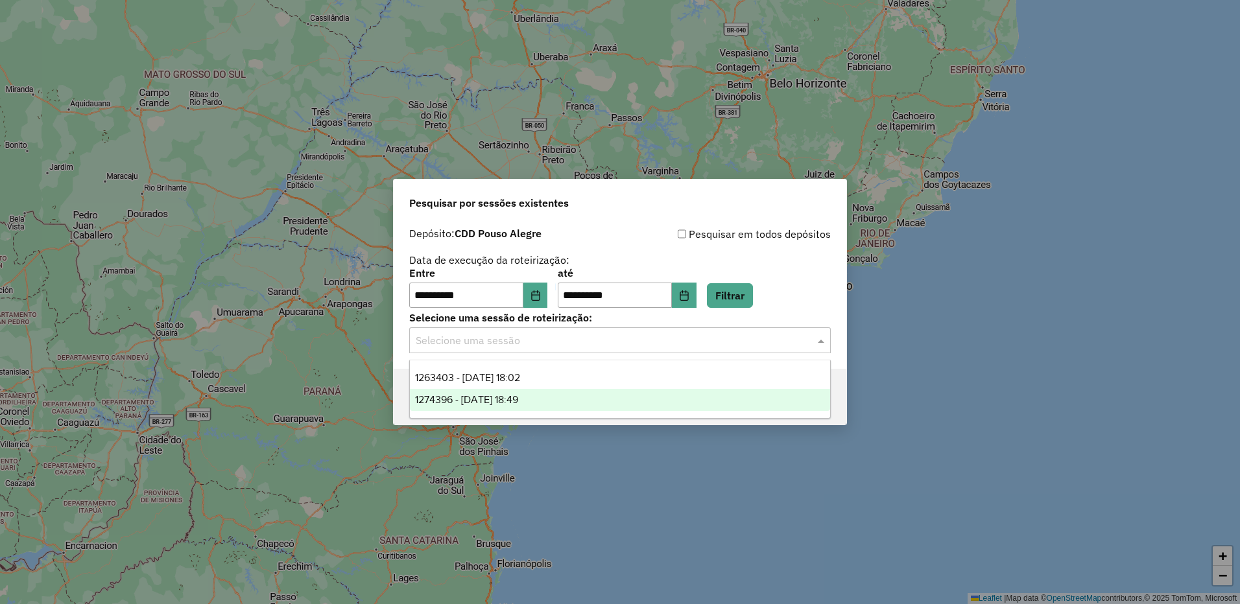
click at [507, 407] on div "1274396 - [DATE] 18:49" at bounding box center [620, 400] width 420 height 22
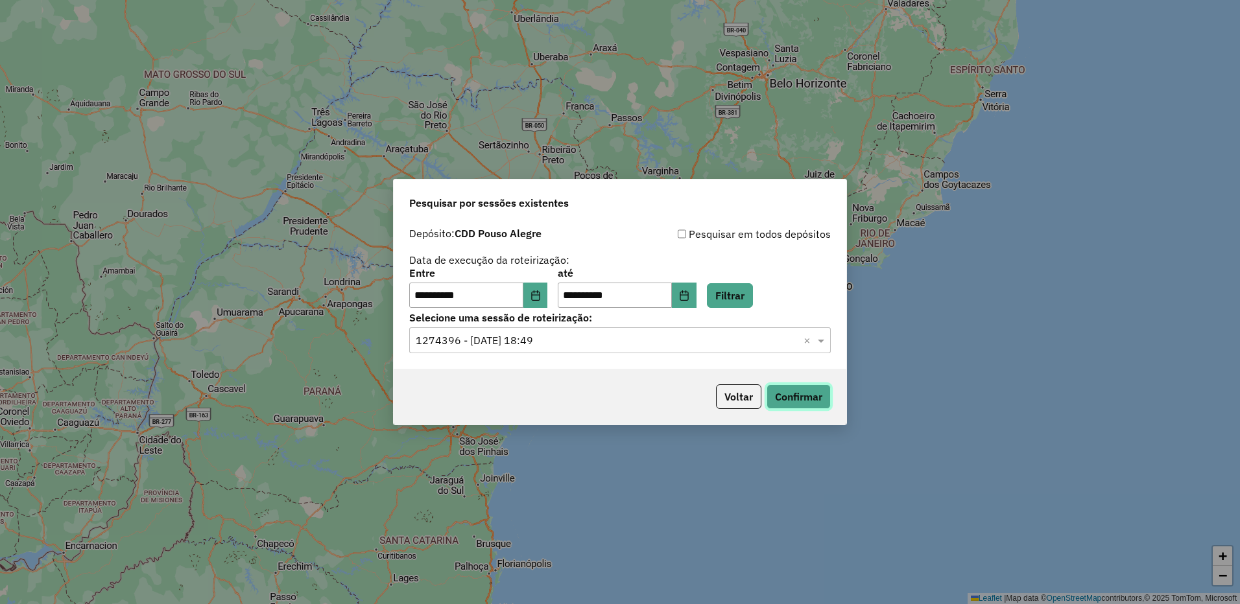
click at [793, 405] on button "Confirmar" at bounding box center [799, 397] width 64 height 25
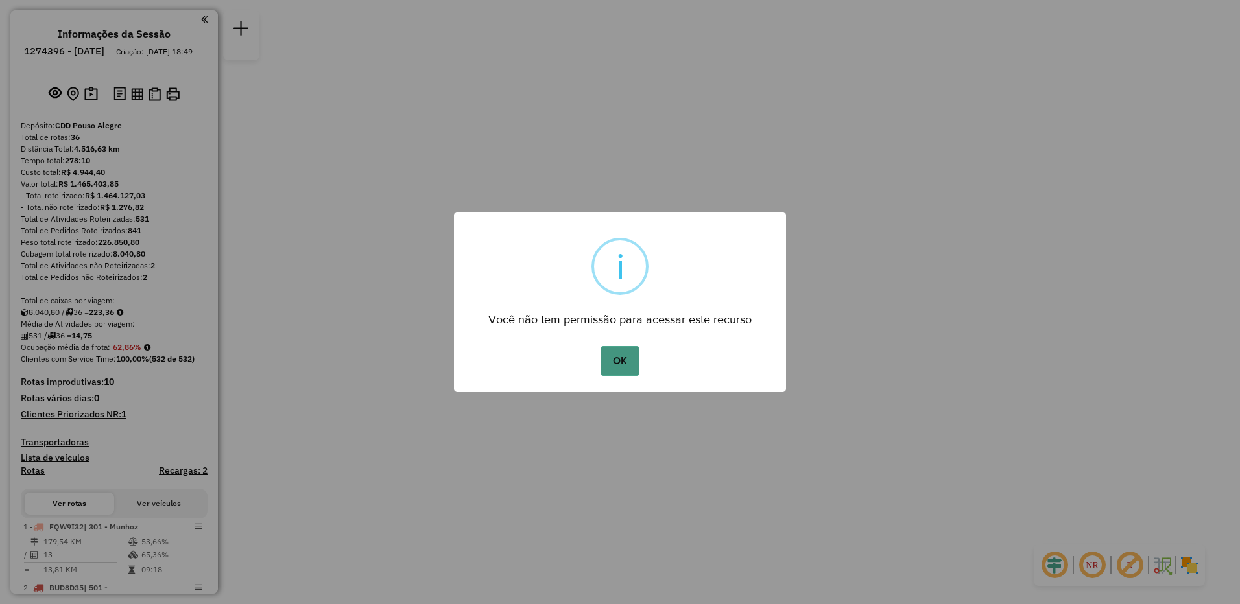
click at [625, 370] on button "OK" at bounding box center [620, 361] width 38 height 30
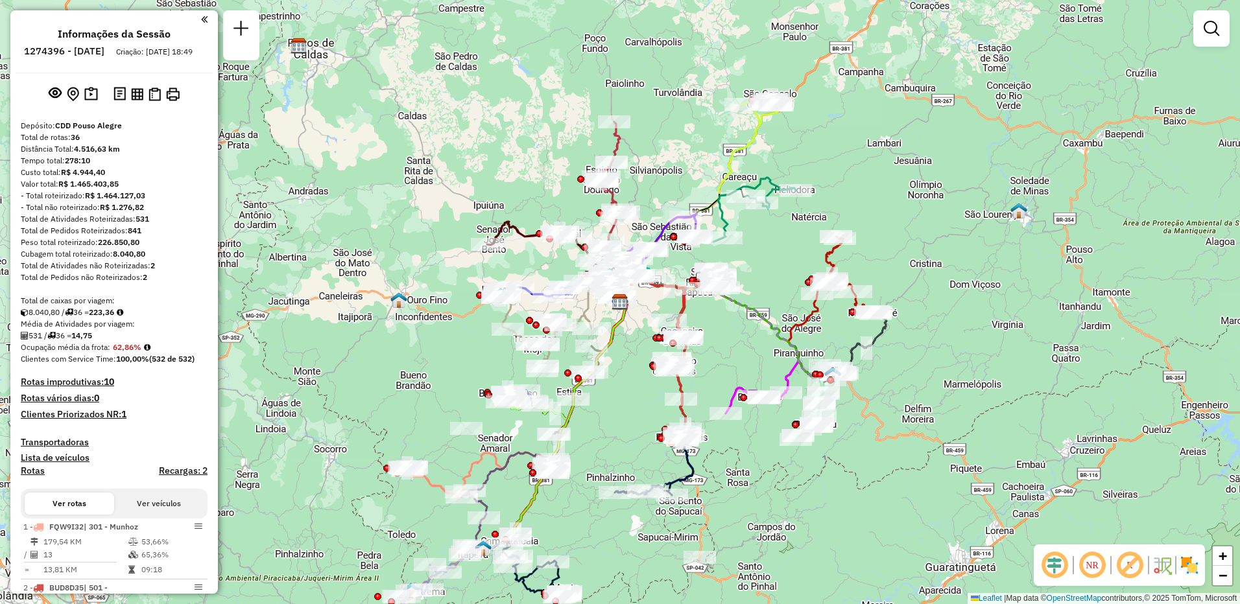
drag, startPoint x: 150, startPoint y: 295, endPoint x: 149, endPoint y: 276, distance: 18.9
drag, startPoint x: 149, startPoint y: 276, endPoint x: 134, endPoint y: 294, distance: 23.4
click at [134, 283] on div "Total de Pedidos não Roteirizados: 2" at bounding box center [114, 278] width 187 height 12
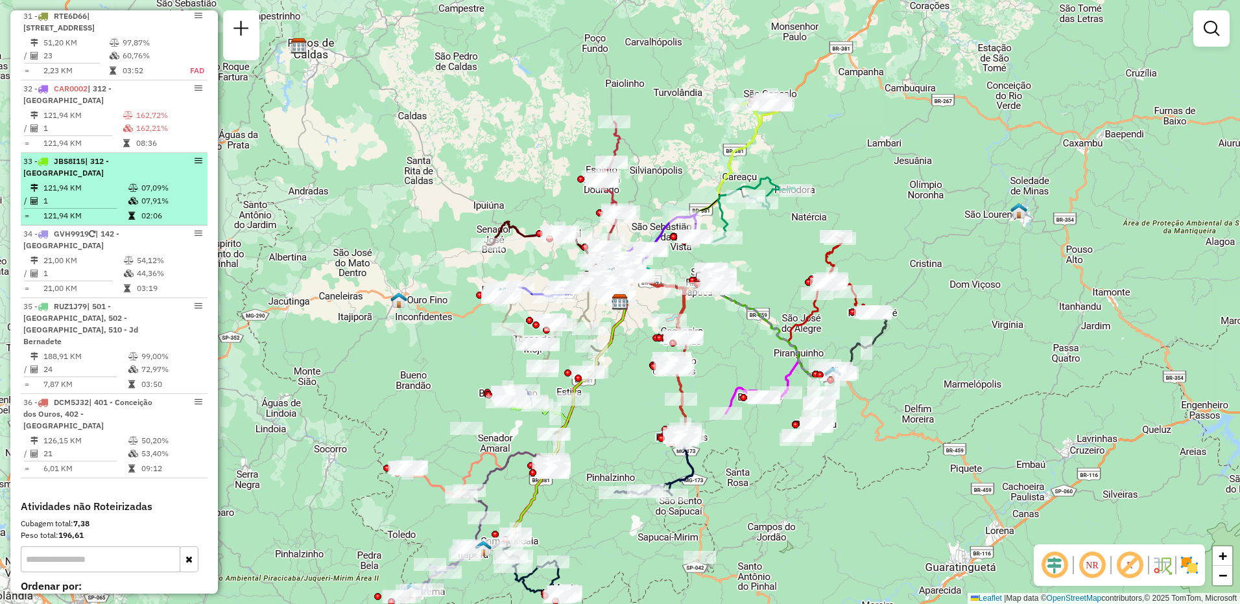
scroll to position [2789, 0]
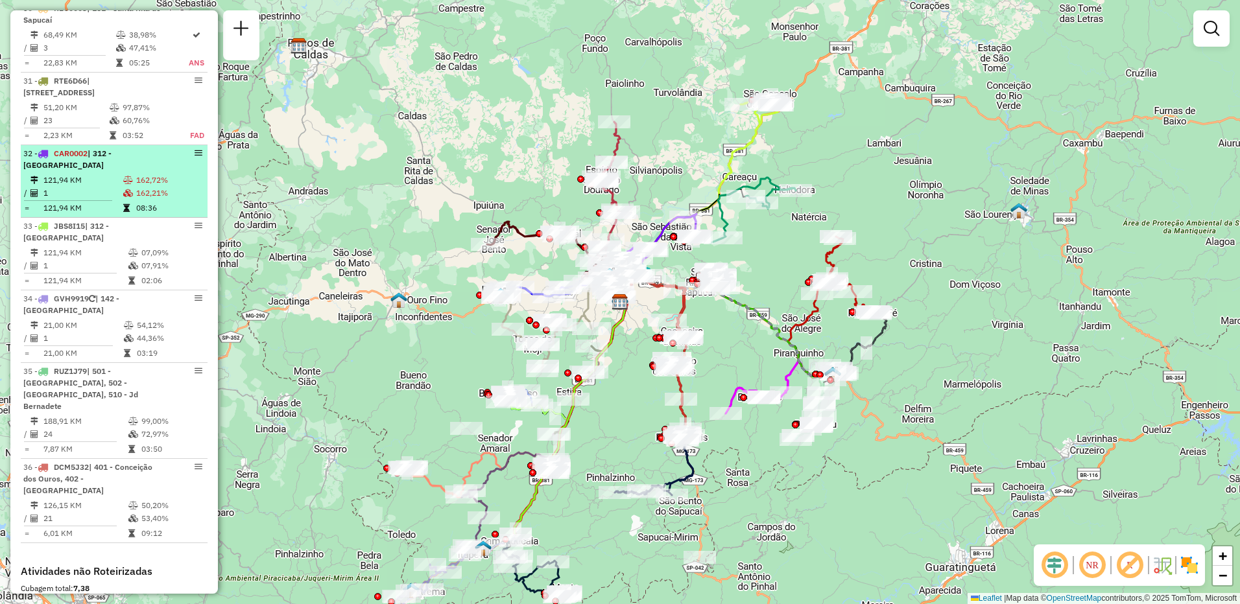
click at [200, 155] on div "32 - CAR0002 | 312 - Camanducaia" at bounding box center [114, 159] width 182 height 23
select select "**********"
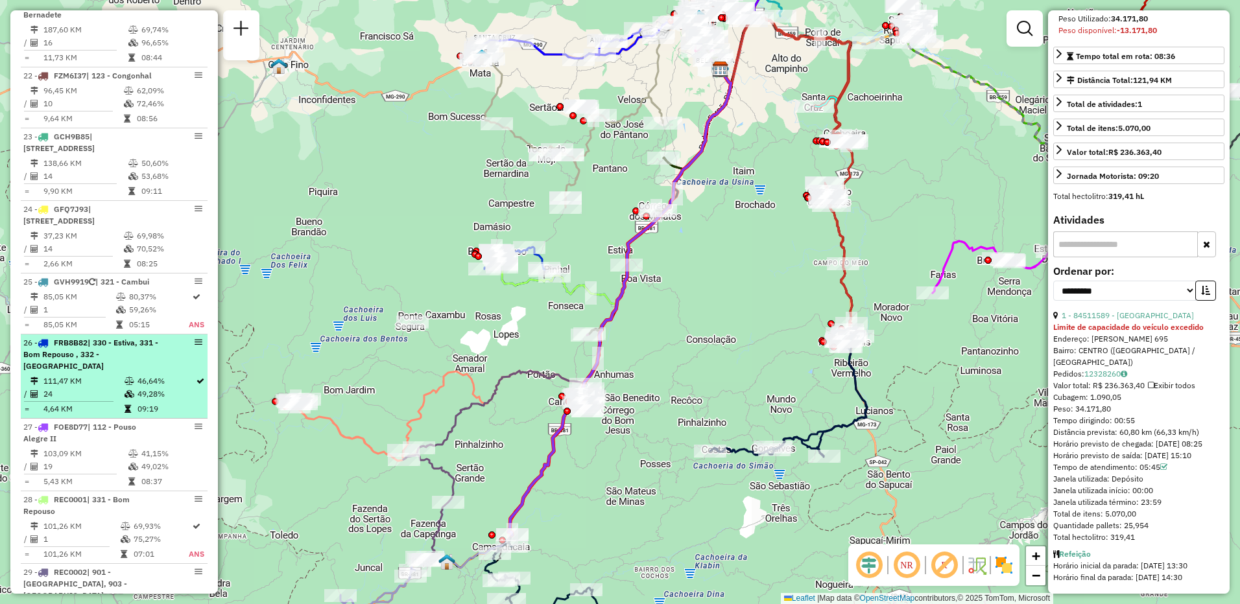
scroll to position [2205, 0]
